Goal: Information Seeking & Learning: Learn about a topic

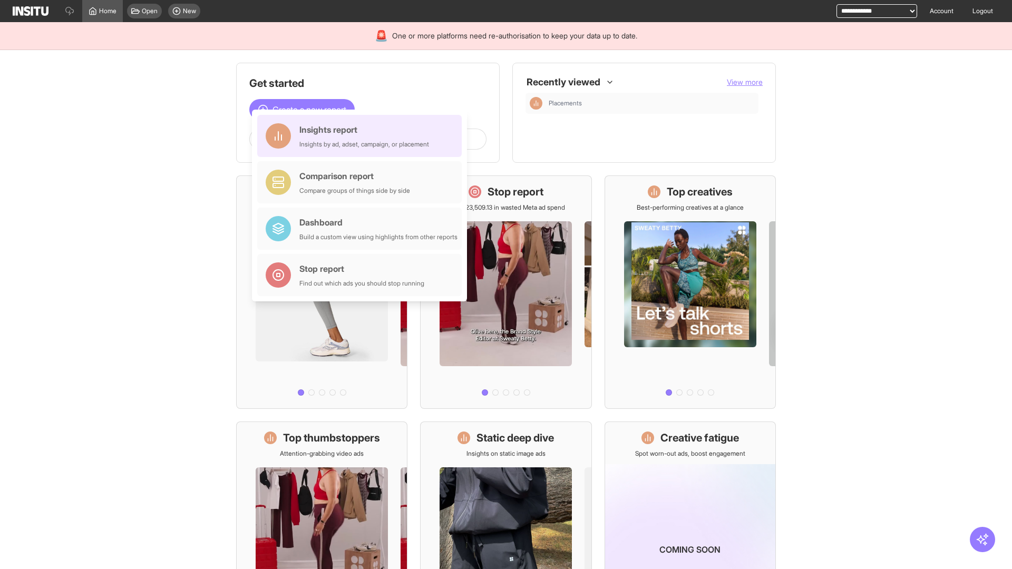
click at [362, 136] on div "Insights report Insights by ad, adset, campaign, or placement" at bounding box center [364, 135] width 130 height 25
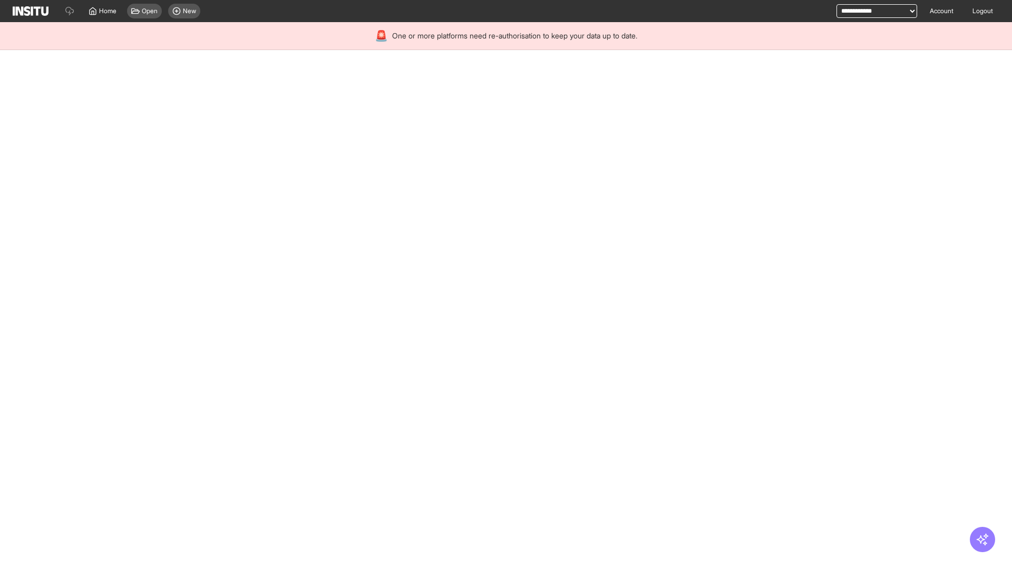
select select "**"
